Goal: Information Seeking & Learning: Learn about a topic

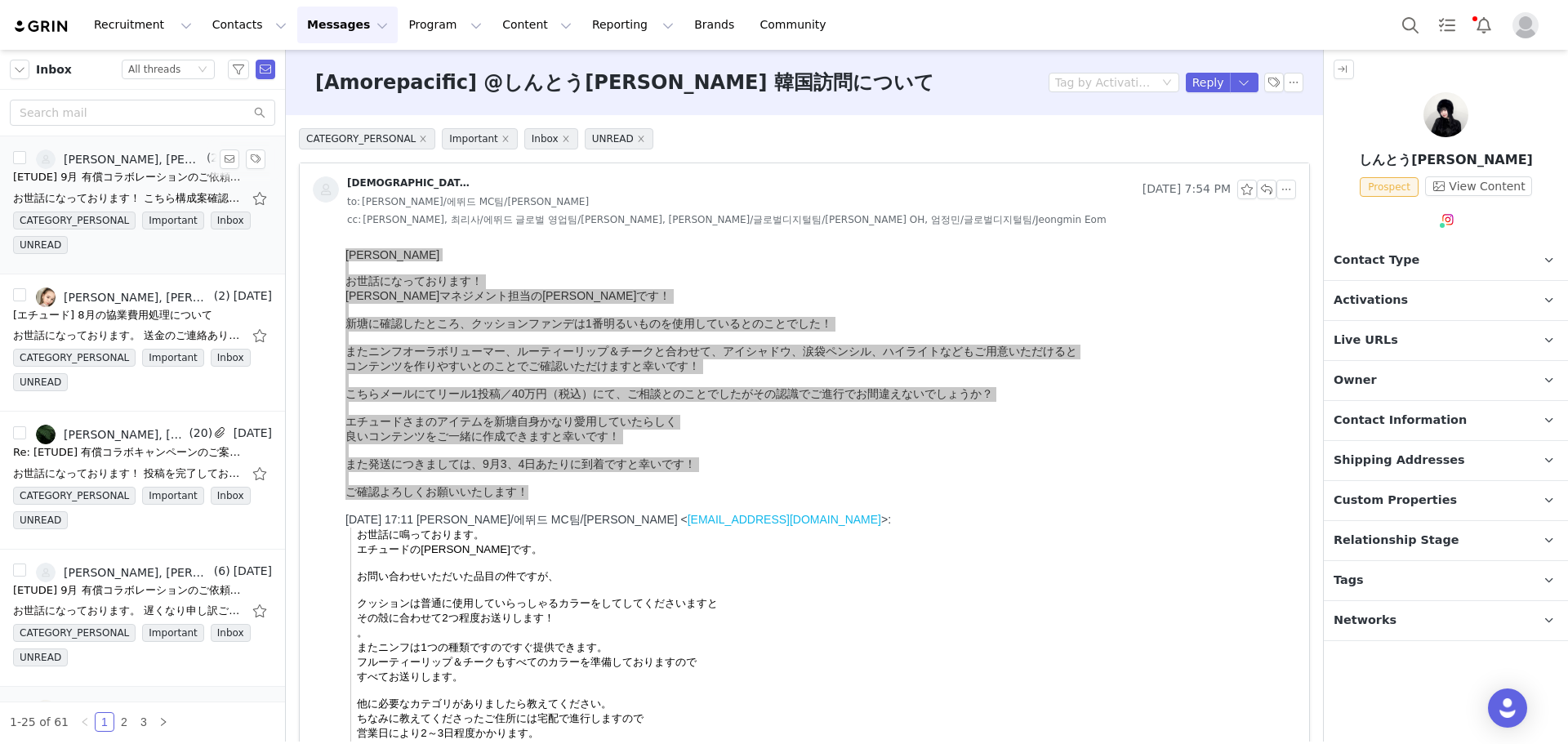
scroll to position [82, 0]
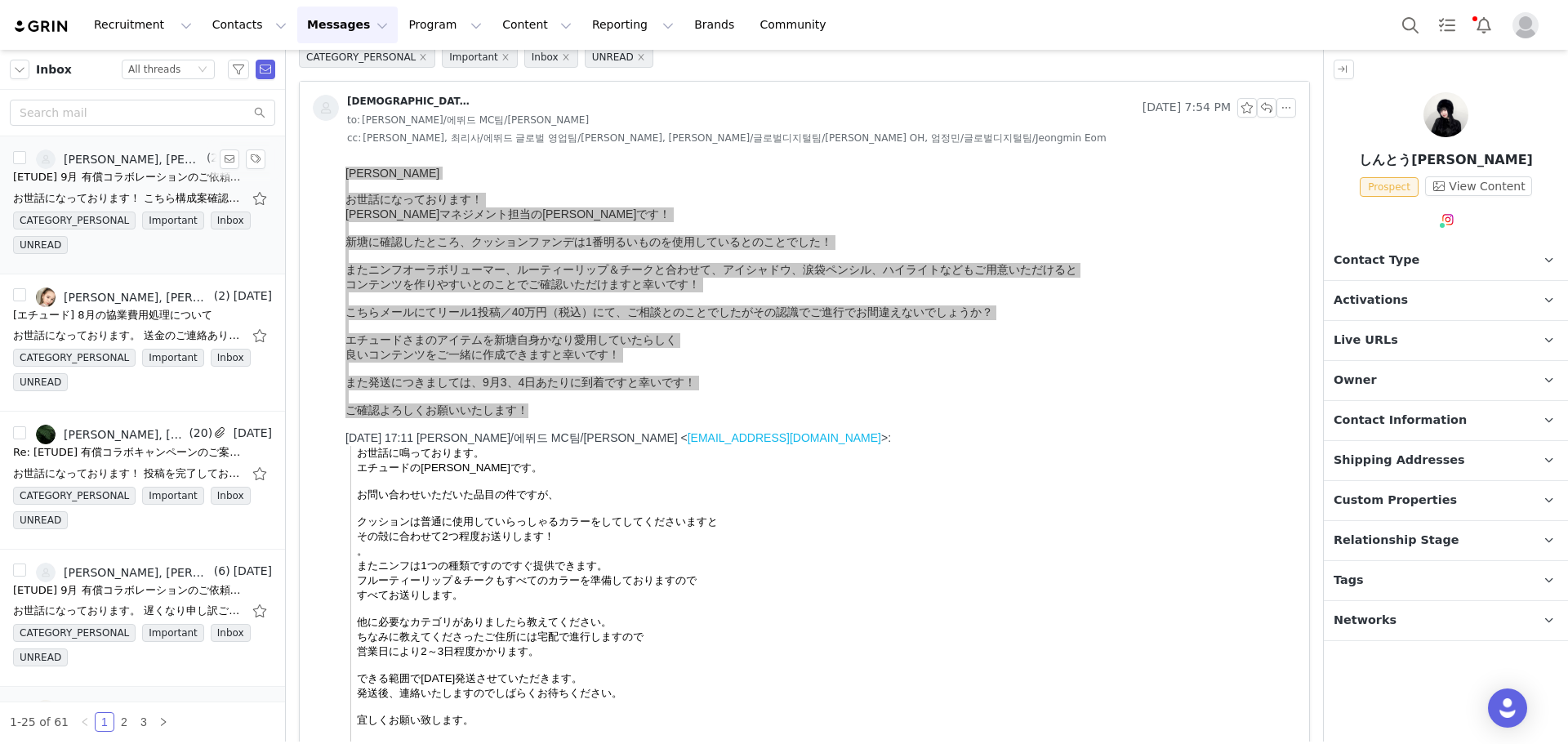
drag, startPoint x: 141, startPoint y: 160, endPoint x: 170, endPoint y: 189, distance: 41.0
click at [204, 160] on span "(20)" at bounding box center [217, 157] width 27 height 17
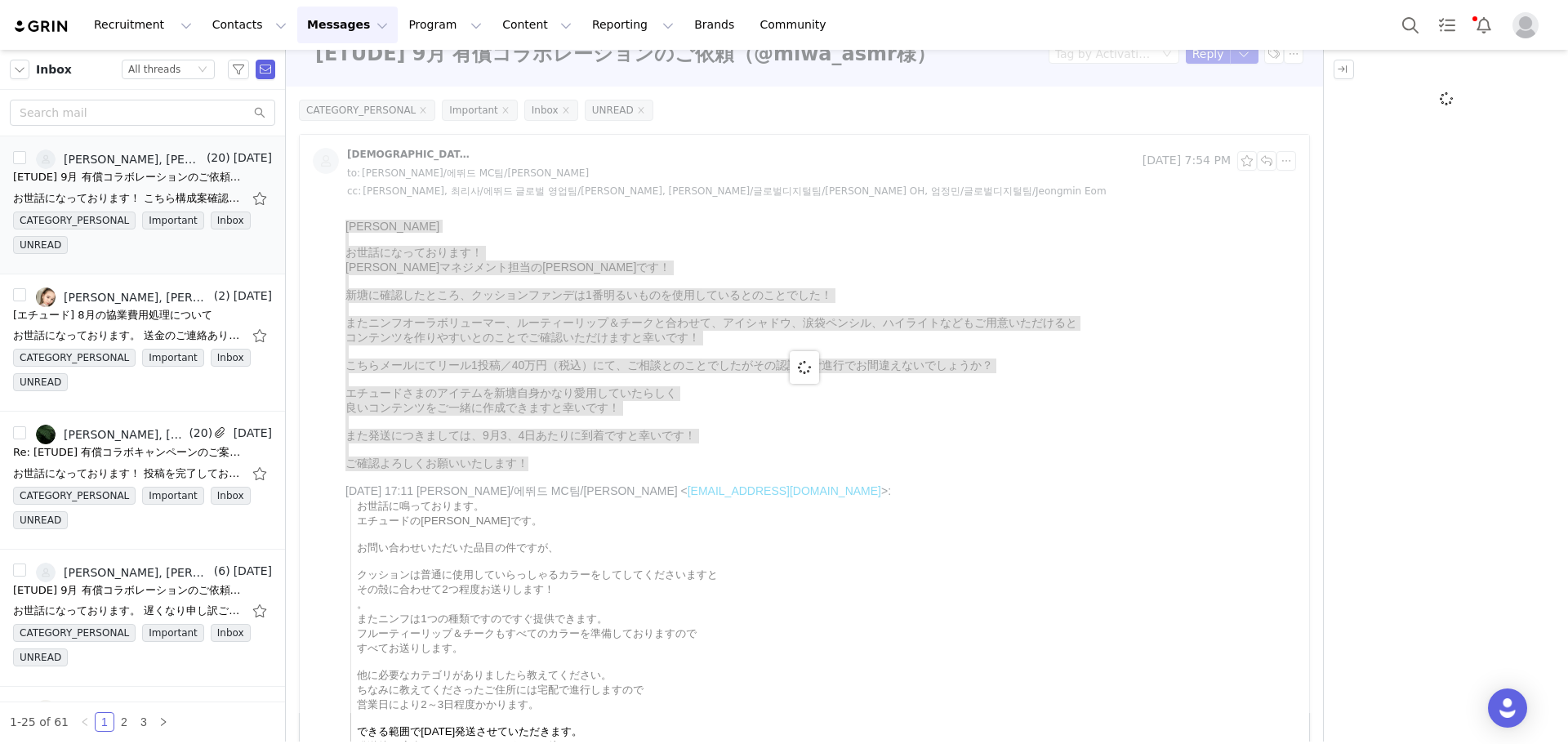
scroll to position [0, 0]
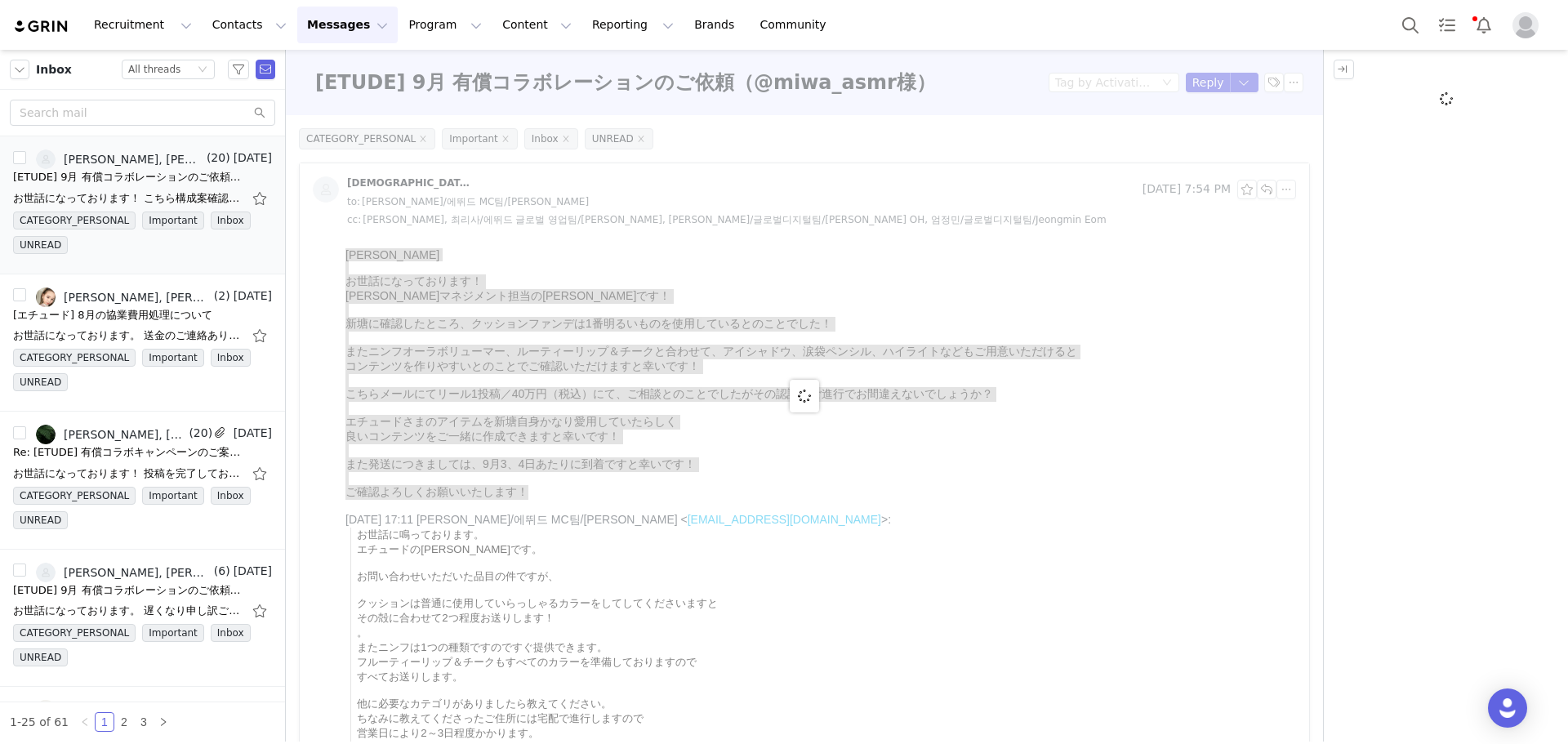
click at [414, 341] on div at bounding box center [804, 396] width 1037 height 692
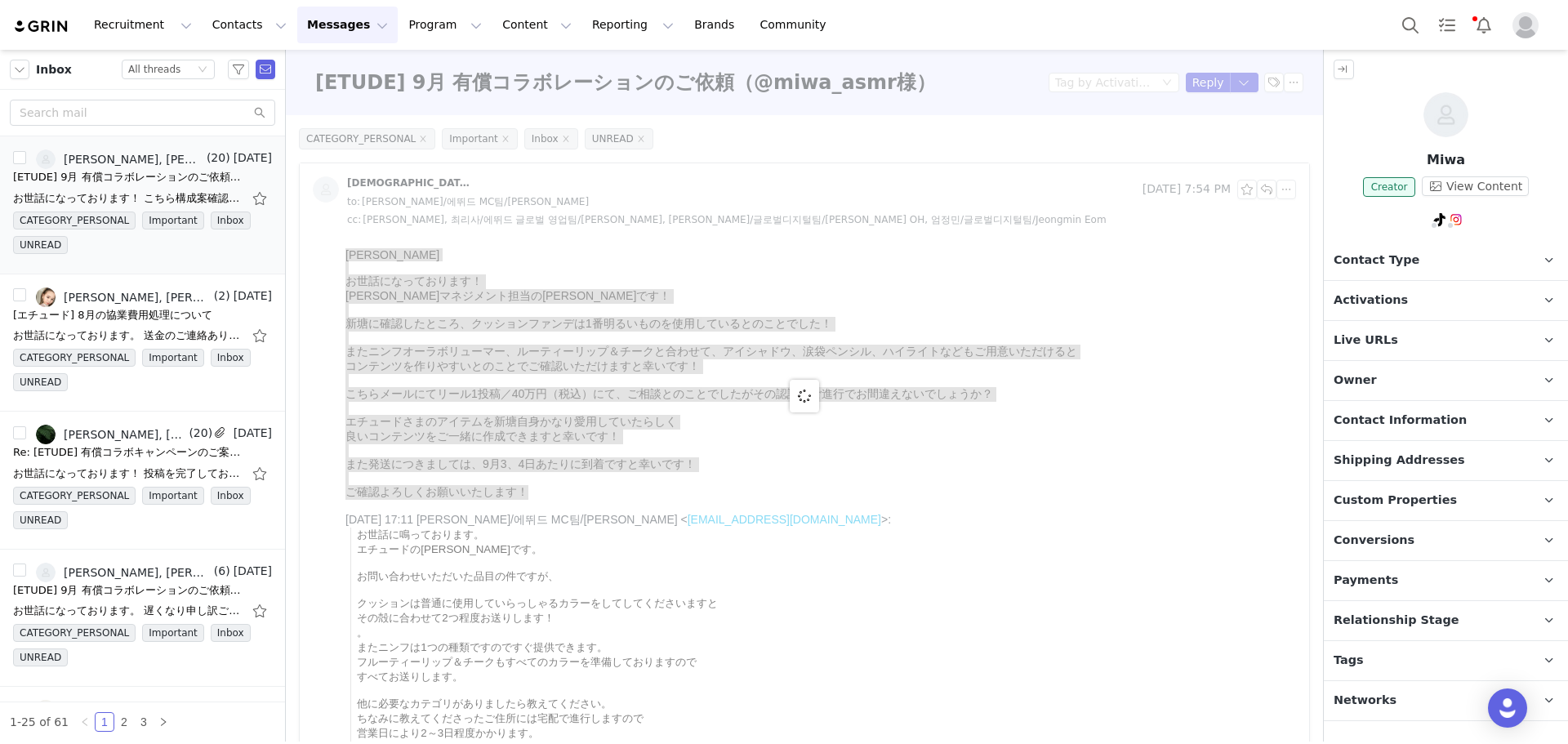
click at [436, 328] on div at bounding box center [804, 396] width 1037 height 692
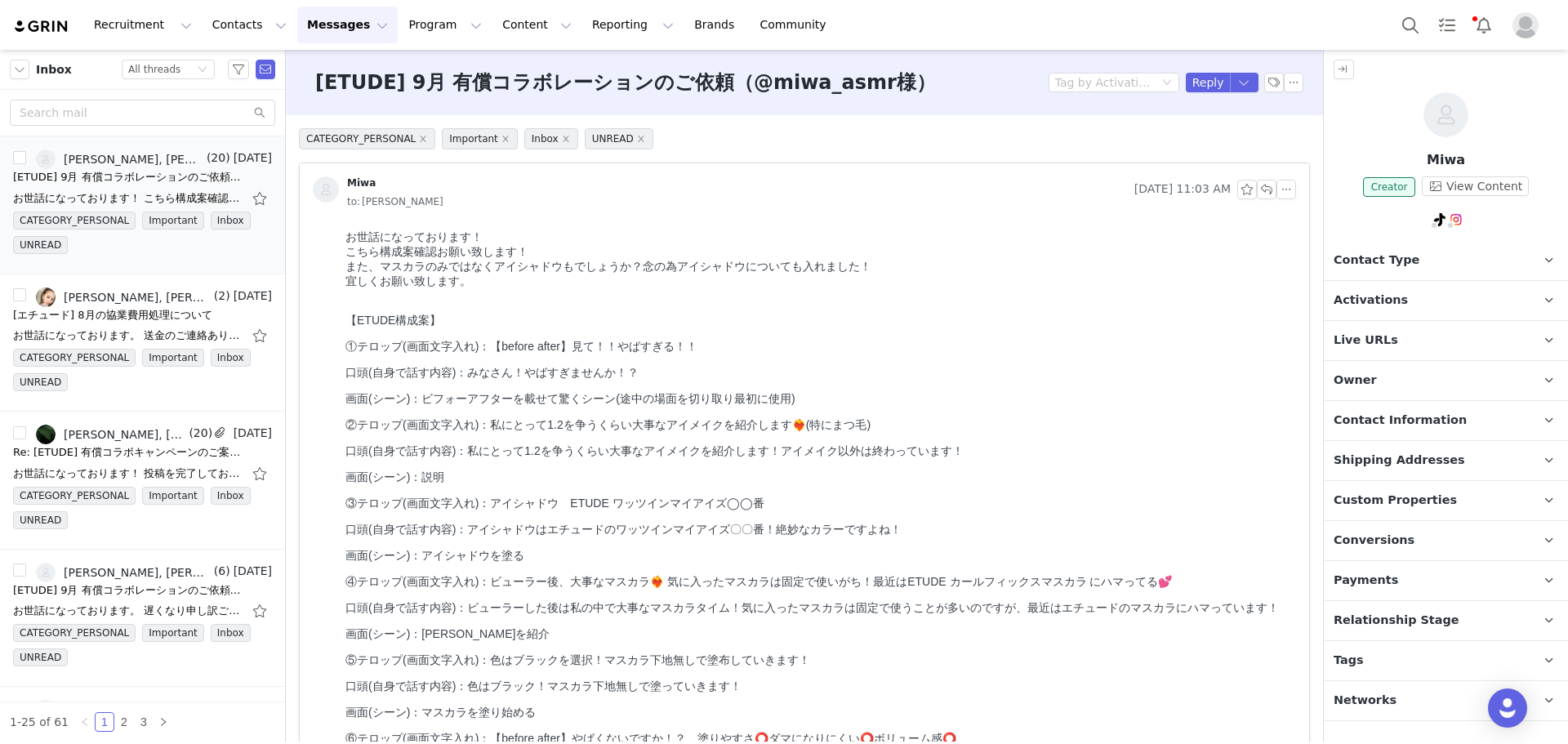
click at [458, 302] on div at bounding box center [817, 295] width 944 height 13
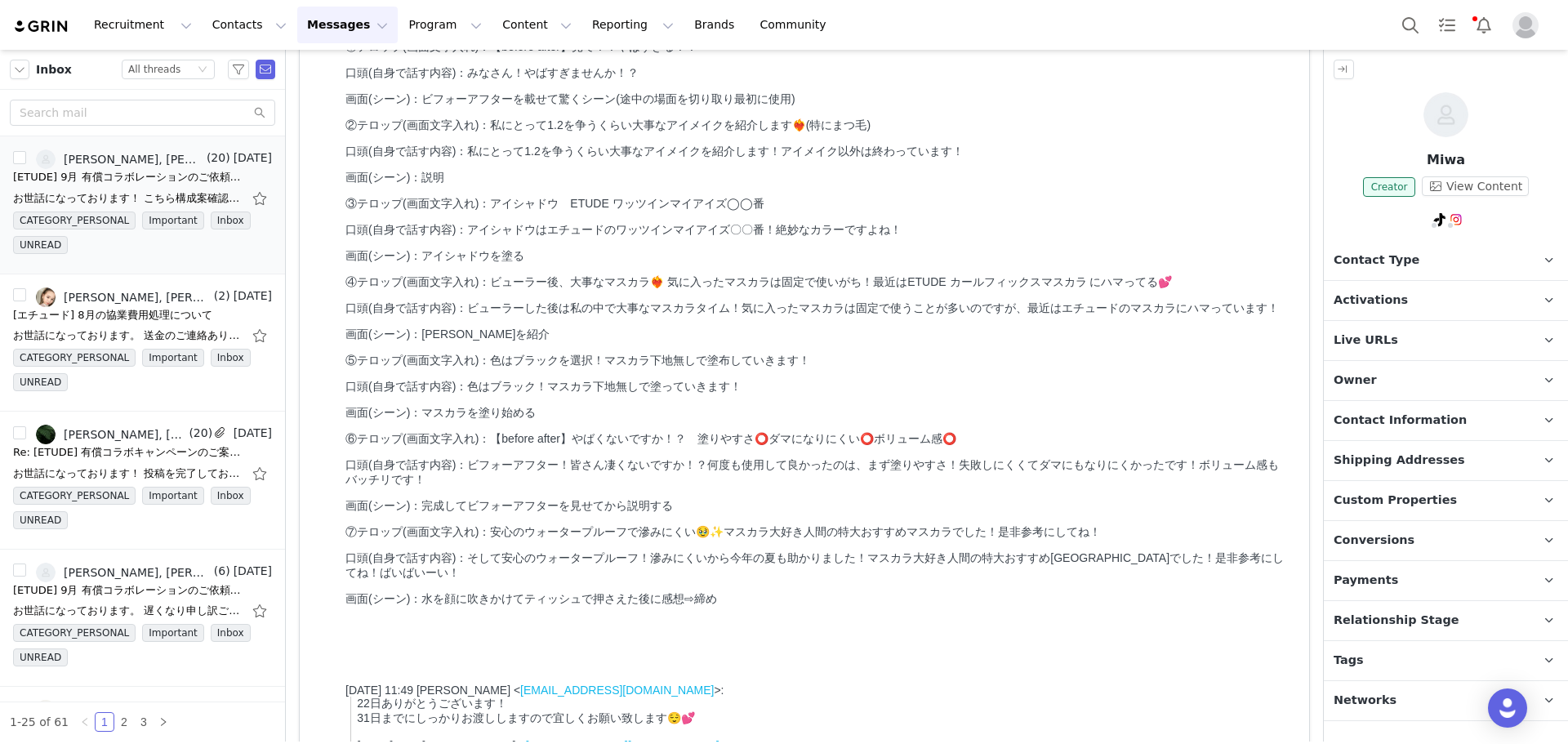
scroll to position [408, 0]
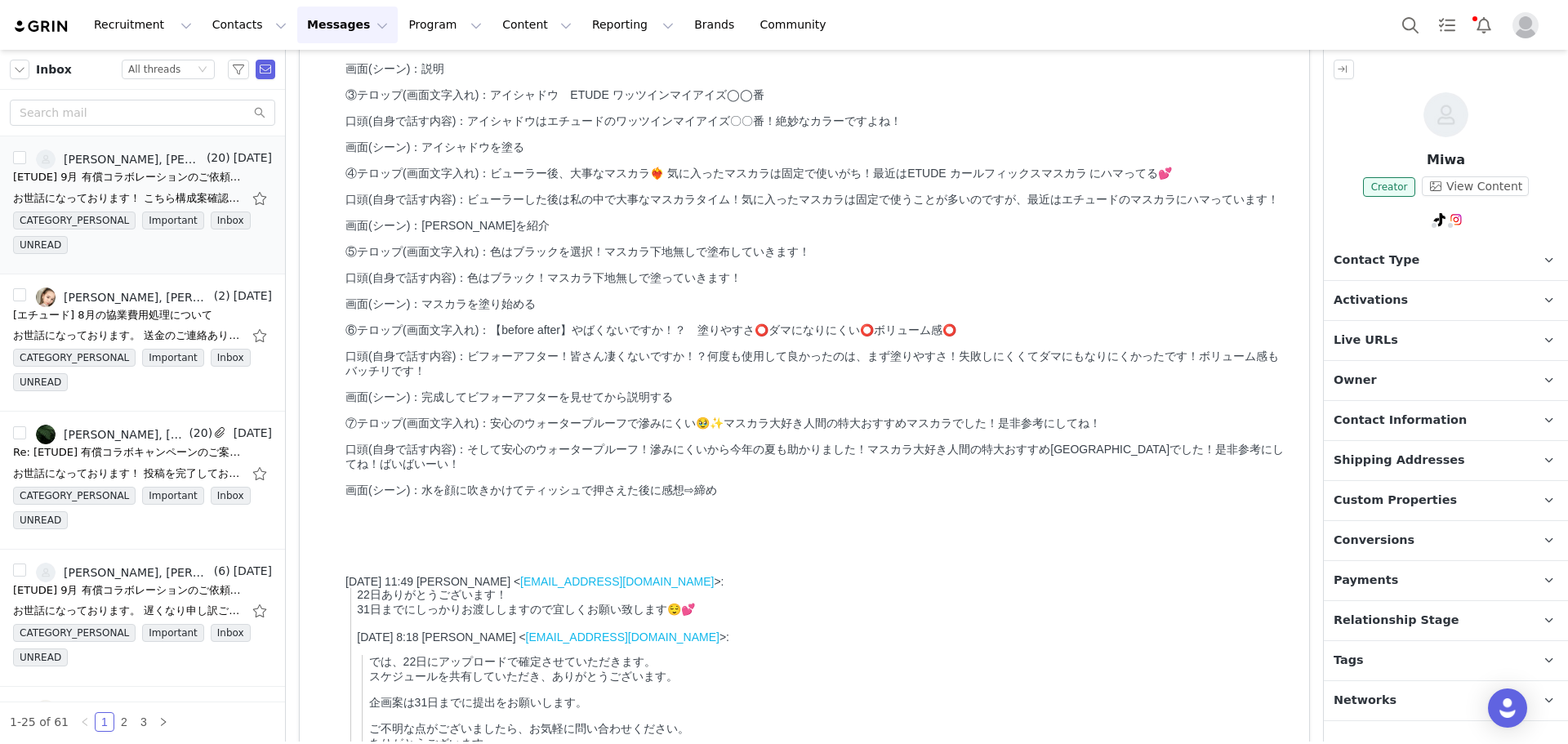
drag, startPoint x: 347, startPoint y: -73, endPoint x: 907, endPoint y: 541, distance: 831.0
click at [907, 498] on div "【ETUDE構成案】 ①テロップ(画面文字入れ)：【before after】見て！！やばすぎる！！ 口頭(自身で話す内容)：みなさん！やばすぎませんか！？ …" at bounding box center [817, 202] width 944 height 592
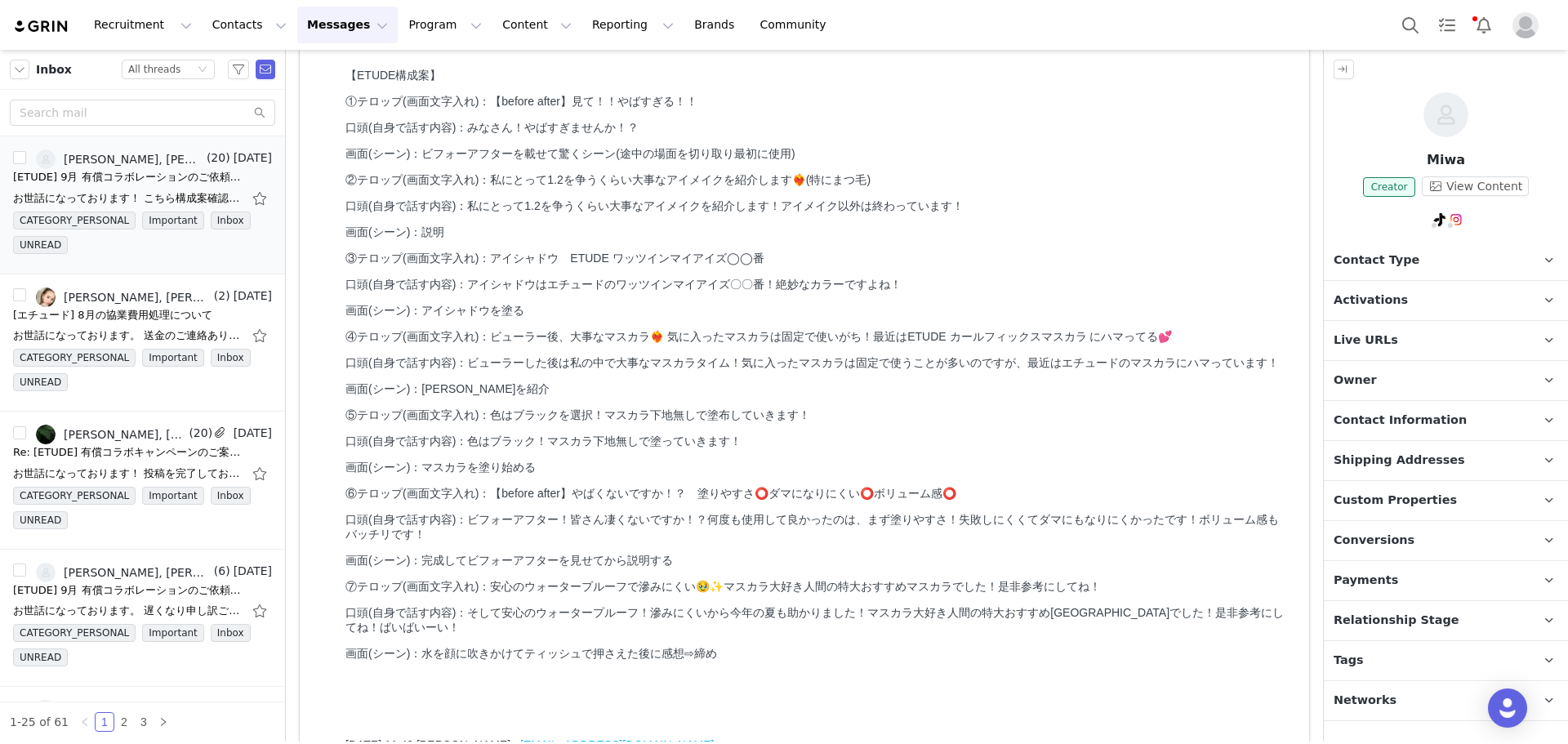
scroll to position [0, 0]
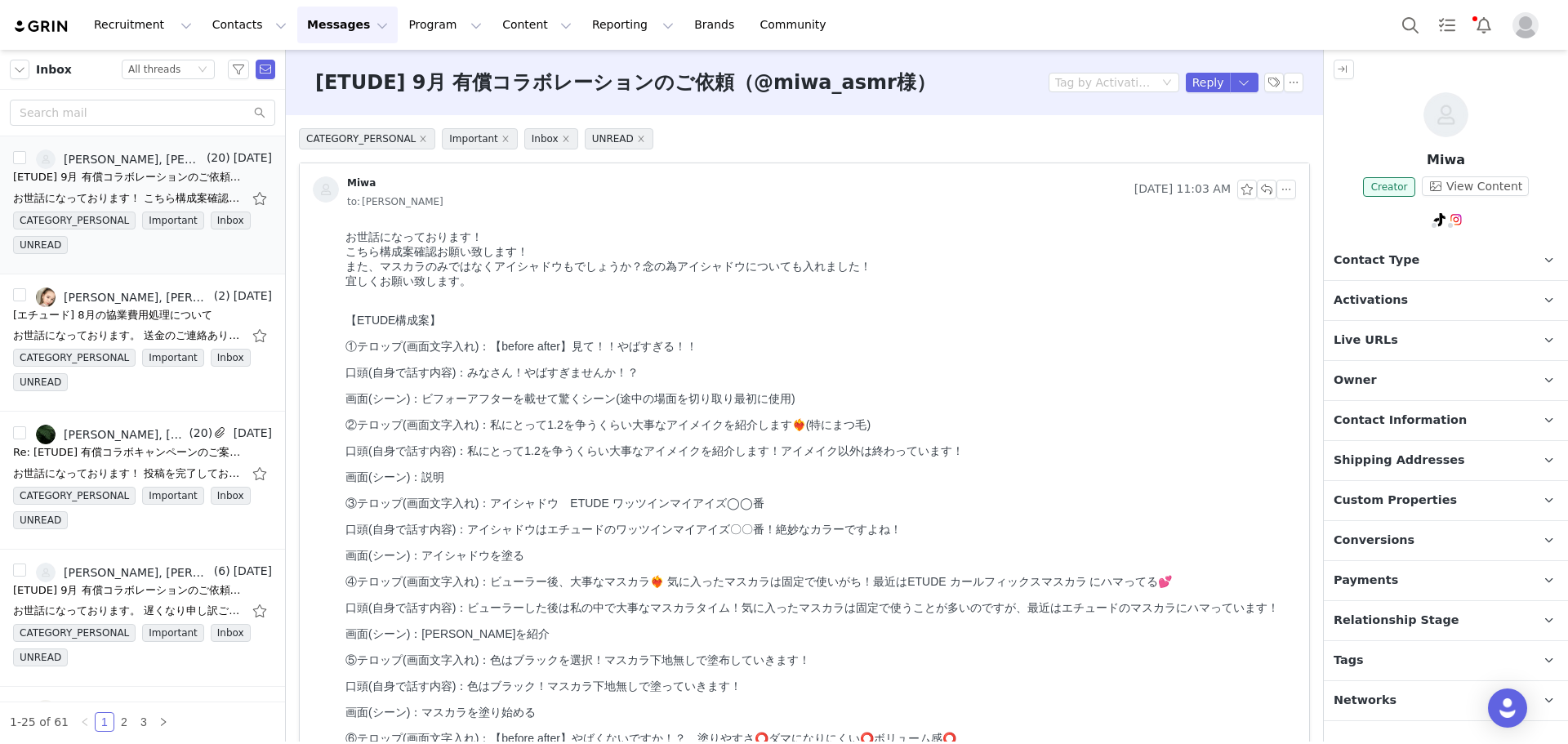
copy div "【ETUDE構成案】 ①テロップ(画面文字入れ)：【before after】見て！！やばすぎる！！ 口頭(自身で話す内容)：みなさん！やばすぎませんか！？ …"
